Goal: Navigation & Orientation: Find specific page/section

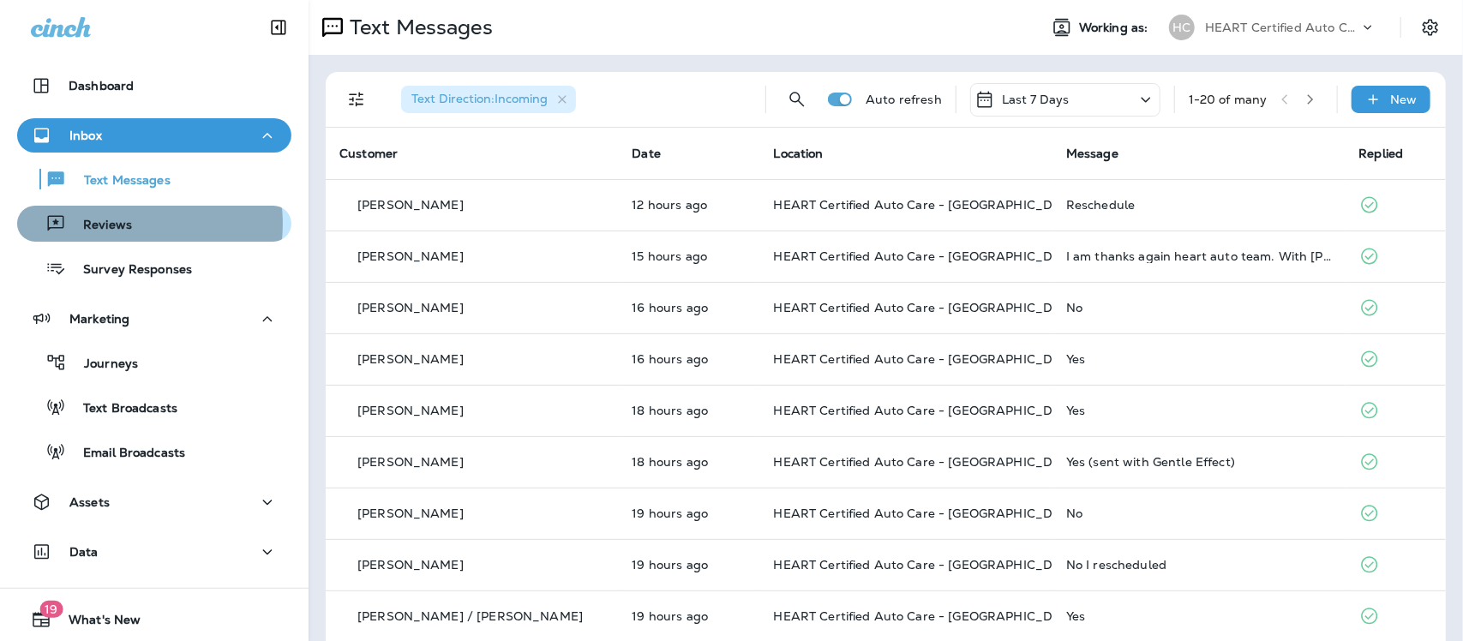
click at [121, 224] on p "Reviews" at bounding box center [99, 226] width 66 height 16
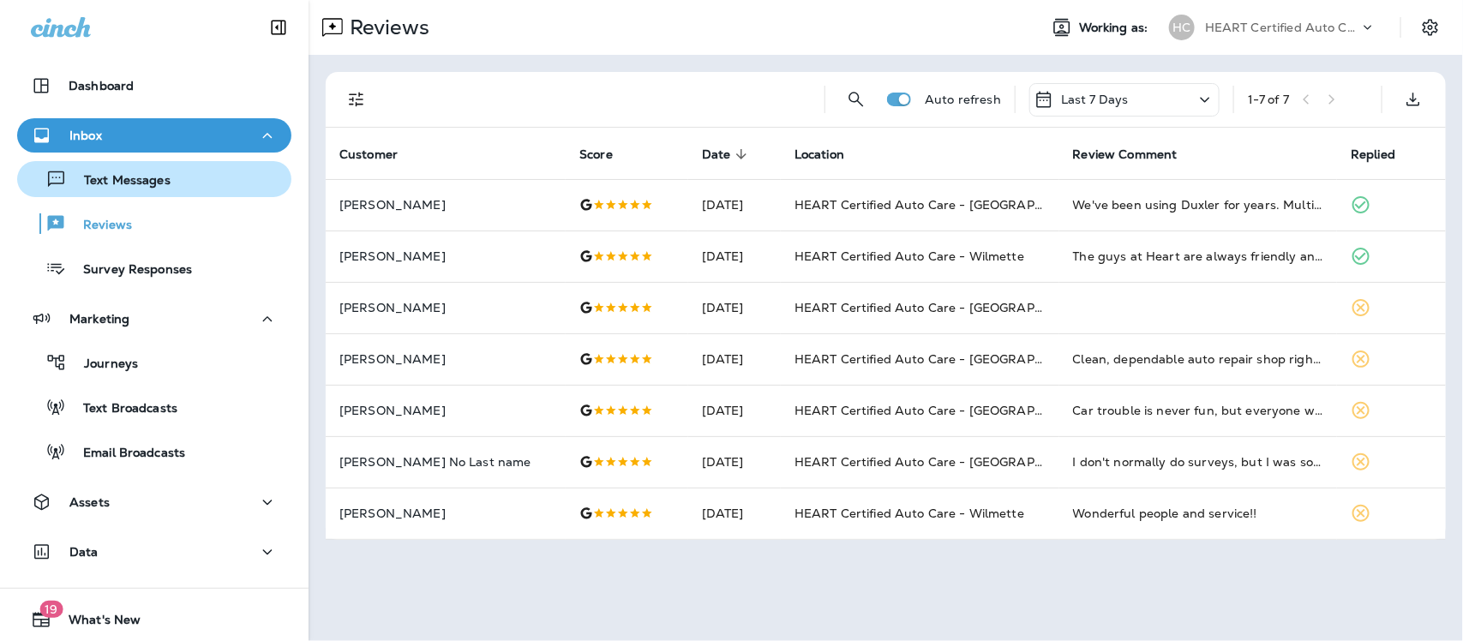
click at [143, 181] on p "Text Messages" at bounding box center [119, 181] width 104 height 16
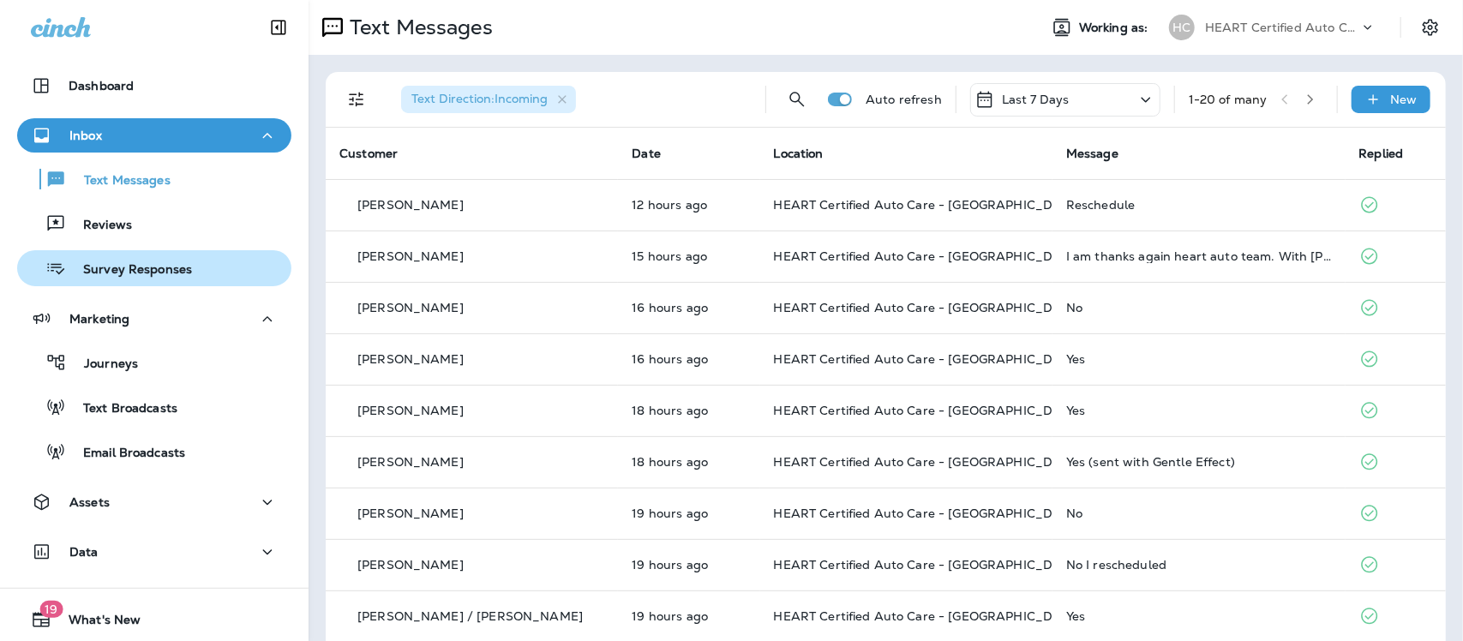
click at [135, 262] on p "Survey Responses" at bounding box center [129, 270] width 126 height 16
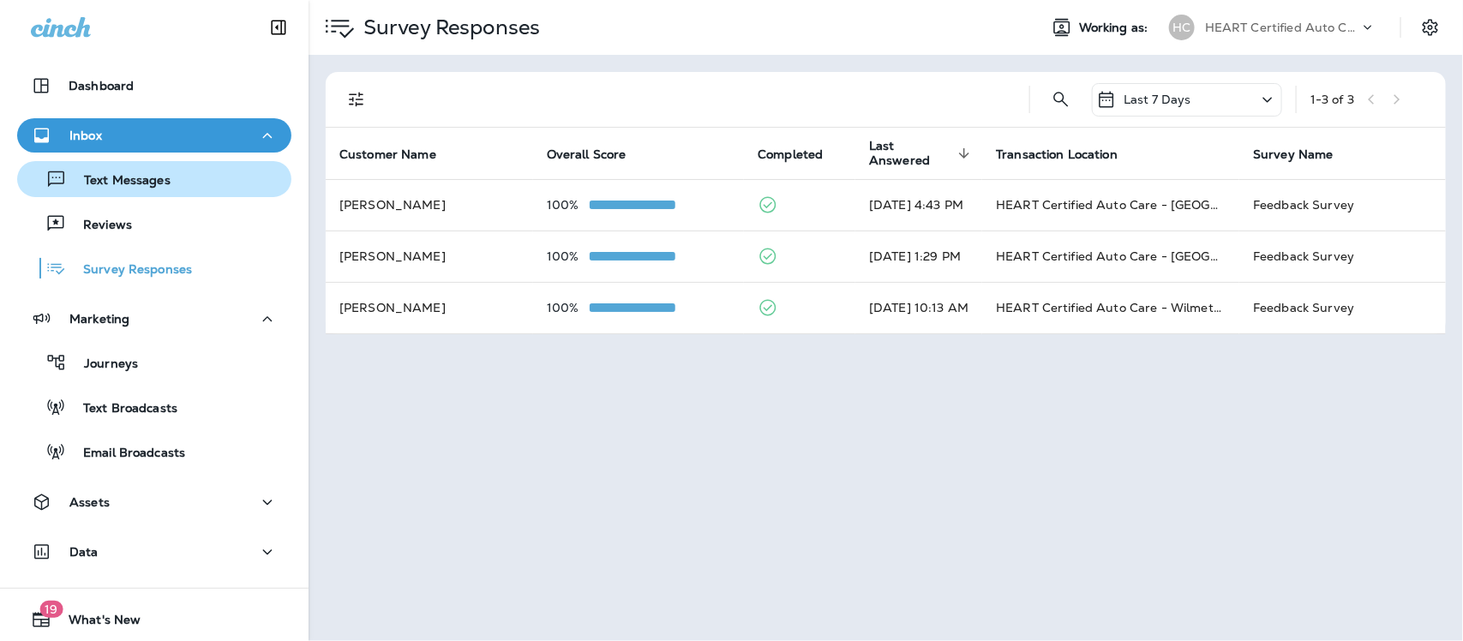
click at [113, 185] on p "Text Messages" at bounding box center [119, 181] width 104 height 16
